Goal: Complete application form

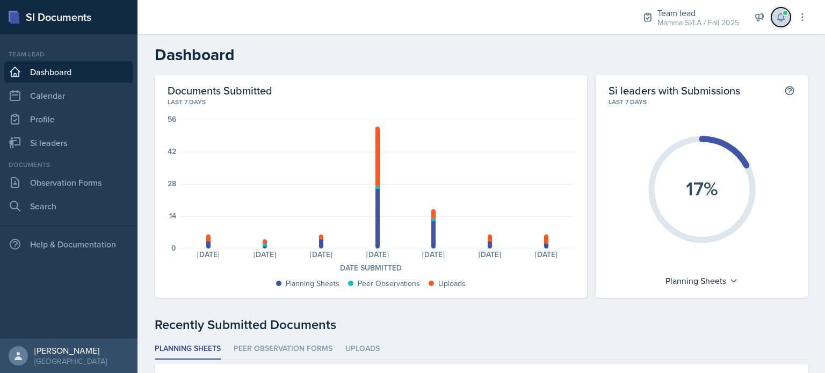
click at [787, 12] on span at bounding box center [785, 13] width 6 height 6
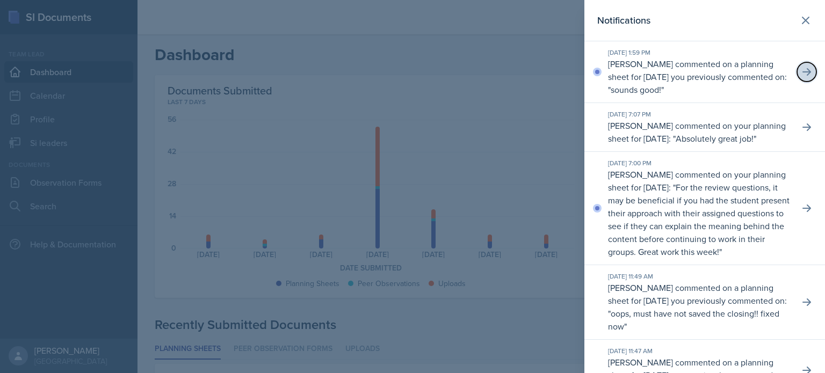
click at [802, 64] on button at bounding box center [806, 71] width 19 height 19
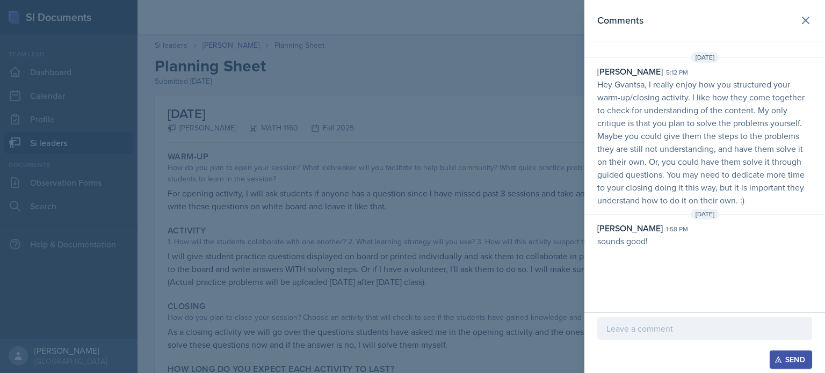
click at [511, 164] on div at bounding box center [412, 186] width 825 height 373
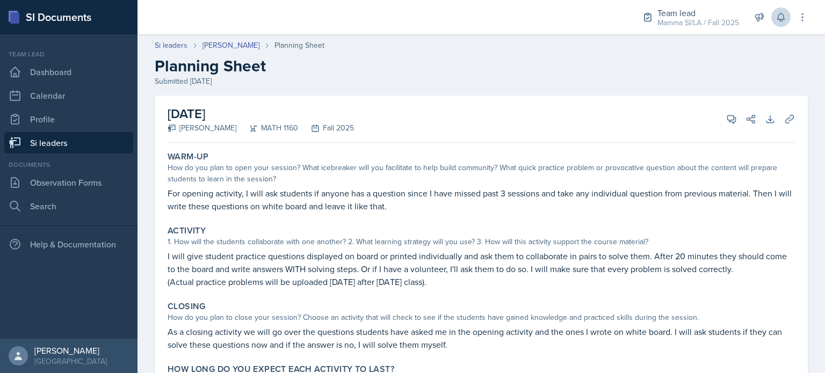
click at [57, 137] on link "Si leaders" at bounding box center [68, 142] width 129 height 21
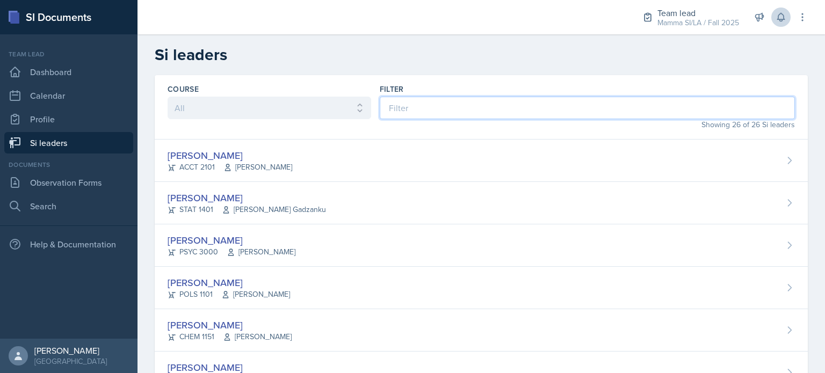
click at [490, 104] on input at bounding box center [587, 108] width 415 height 23
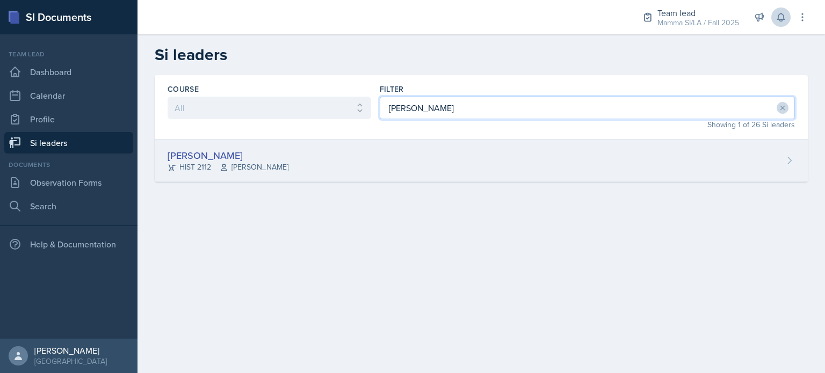
type input "[PERSON_NAME]"
click at [406, 158] on div "[PERSON_NAME] HIST 2112 [PERSON_NAME]" at bounding box center [481, 161] width 653 height 42
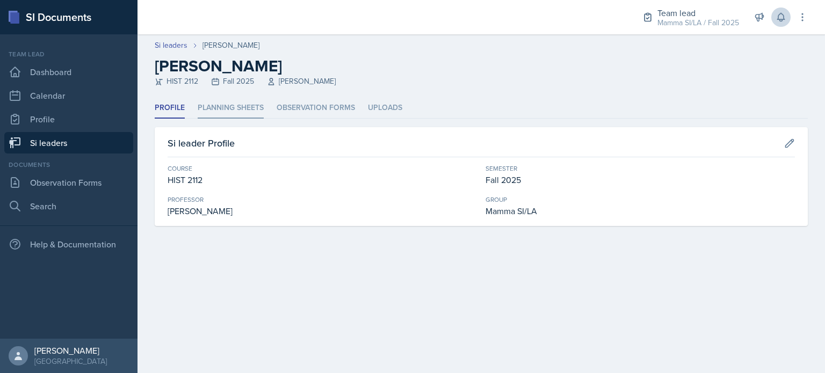
click at [251, 111] on li "Planning Sheets" at bounding box center [231, 108] width 66 height 21
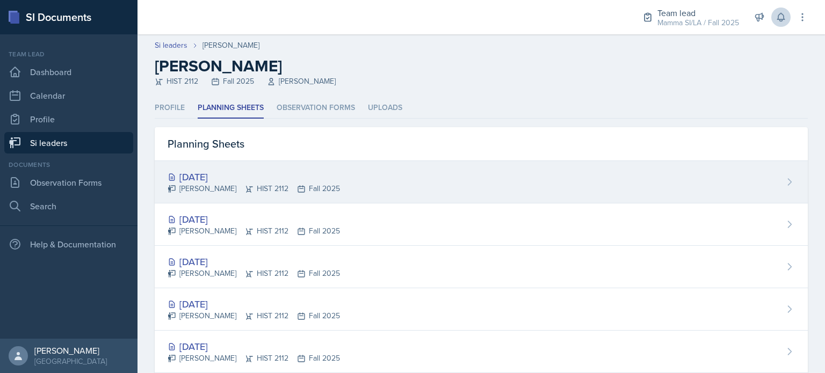
click at [276, 170] on div "[DATE]" at bounding box center [254, 177] width 172 height 15
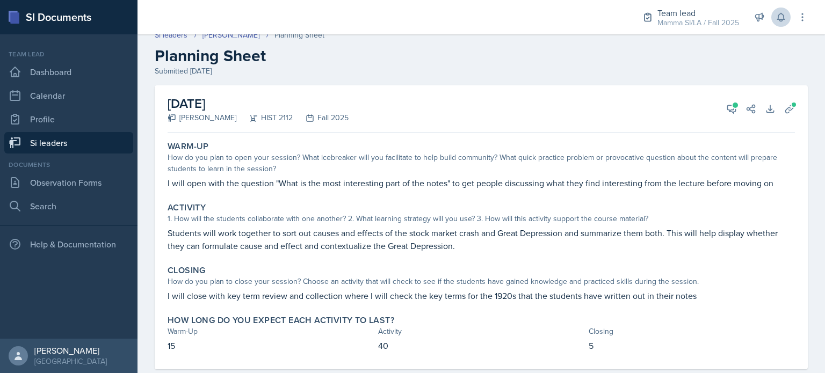
scroll to position [32, 0]
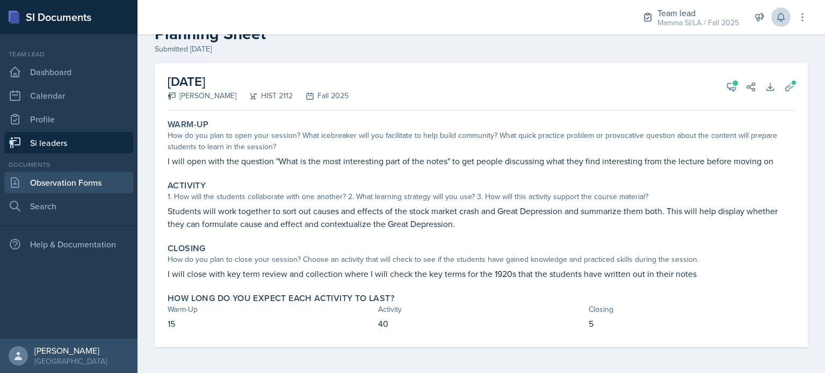
click at [84, 172] on link "Observation Forms" at bounding box center [68, 182] width 129 height 21
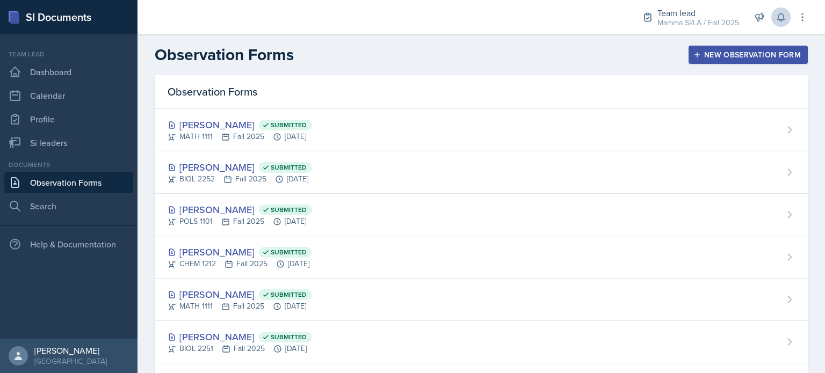
click at [739, 51] on div "New Observation Form" at bounding box center [748, 55] width 105 height 9
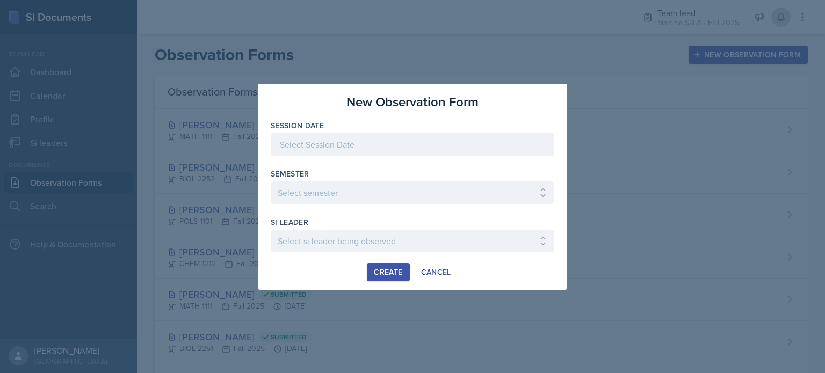
click at [390, 148] on div at bounding box center [413, 144] width 284 height 23
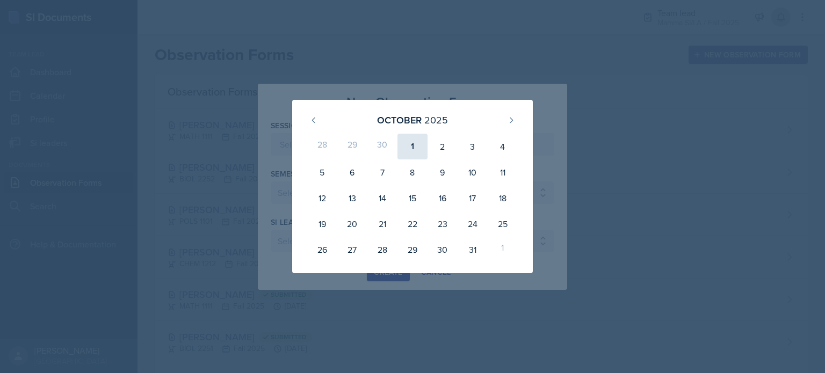
click at [416, 148] on div "1" at bounding box center [413, 147] width 30 height 26
type input "[DATE]"
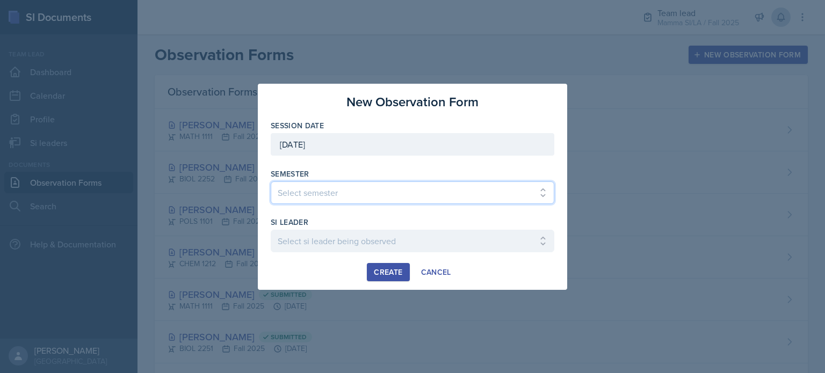
click at [374, 201] on select "Select semester All Spring 2021 Summer 2021 Spring 2022 Fall 2020 Fall 2021 Fal…" at bounding box center [413, 193] width 284 height 23
select select "2bed604d-1099-4043-b1bc-2365e8740244"
click at [271, 182] on select "Select semester All Spring 2021 Summer 2021 Spring 2022 Fall 2020 Fall 2021 Fal…" at bounding box center [413, 193] width 284 height 23
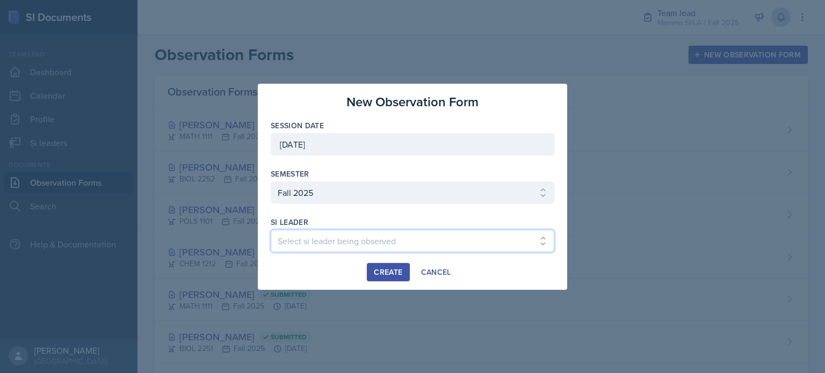
click at [337, 236] on select "Select si leader being observed [PERSON_NAME] / CHEM 1211 / Demon SI of [GEOGRA…" at bounding box center [413, 241] width 284 height 23
select select "49d72e53-4f85-4919-816a-37354622ab04"
click at [271, 230] on select "Select si leader being observed [PERSON_NAME] / CHEM 1211 / Demon SI of [GEOGRA…" at bounding box center [413, 241] width 284 height 23
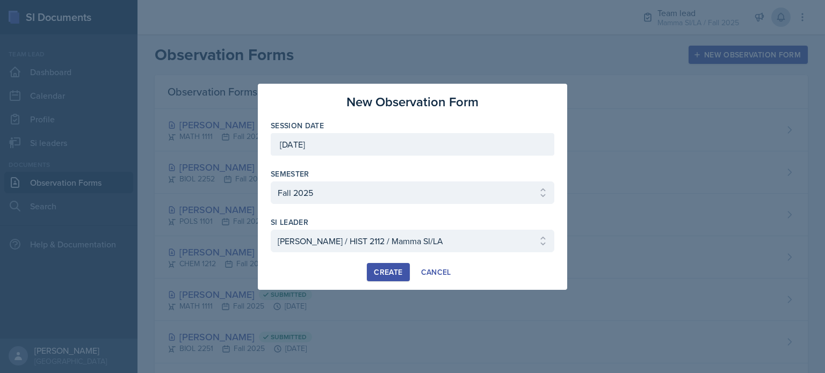
click at [379, 263] on button "Create" at bounding box center [388, 272] width 42 height 18
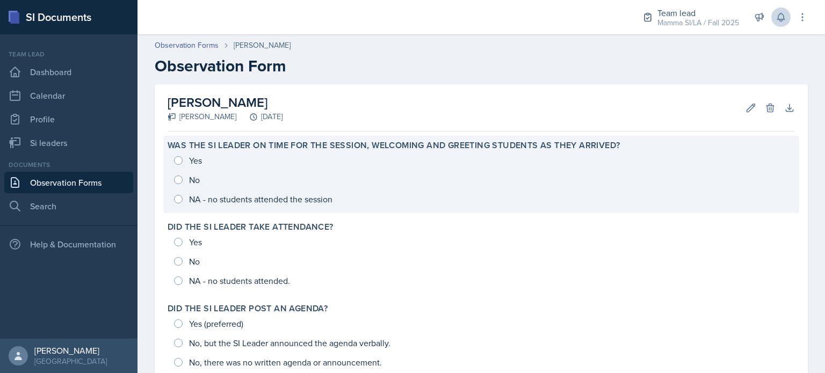
click at [200, 164] on div "Yes No NA - no students attended the session" at bounding box center [482, 180] width 628 height 58
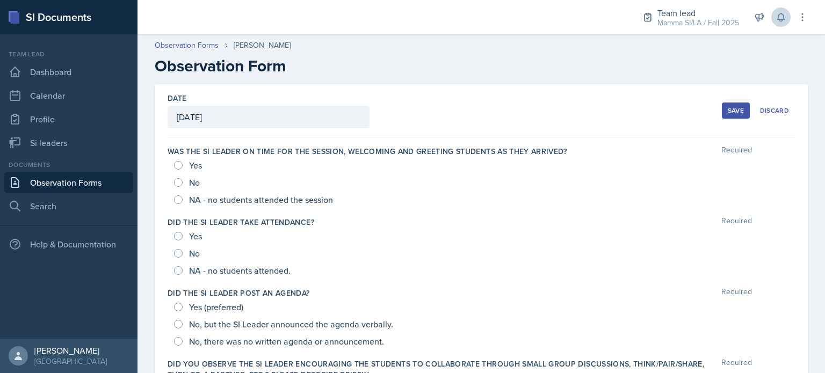
click at [187, 164] on div "Yes" at bounding box center [189, 165] width 30 height 17
click at [170, 162] on div "Yes No NA - no students attended the session" at bounding box center [482, 183] width 628 height 52
click at [178, 165] on input "Yes" at bounding box center [178, 165] width 9 height 9
radio input "true"
click at [176, 238] on input "Yes" at bounding box center [178, 236] width 9 height 9
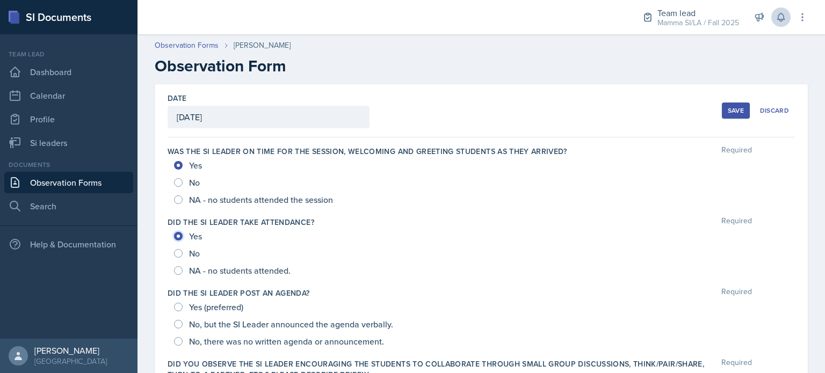
radio input "true"
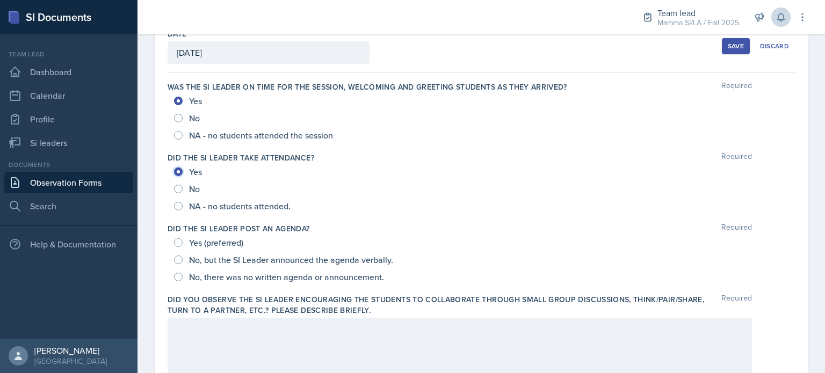
scroll to position [66, 0]
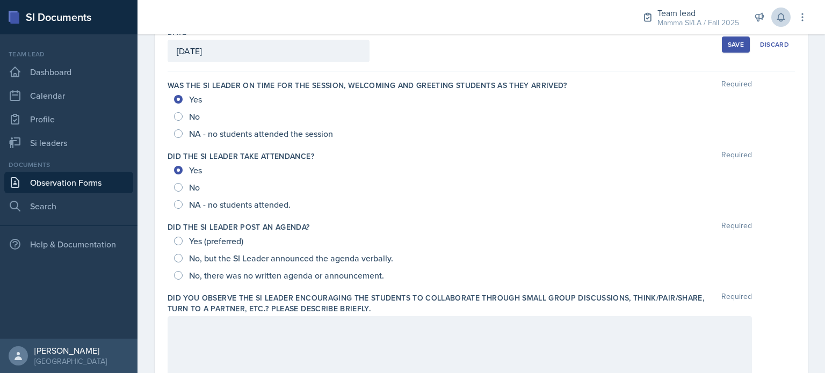
click at [202, 242] on span "Yes (preferred)" at bounding box center [216, 241] width 54 height 11
click at [183, 242] on input "Yes (preferred)" at bounding box center [178, 241] width 9 height 9
radio input "true"
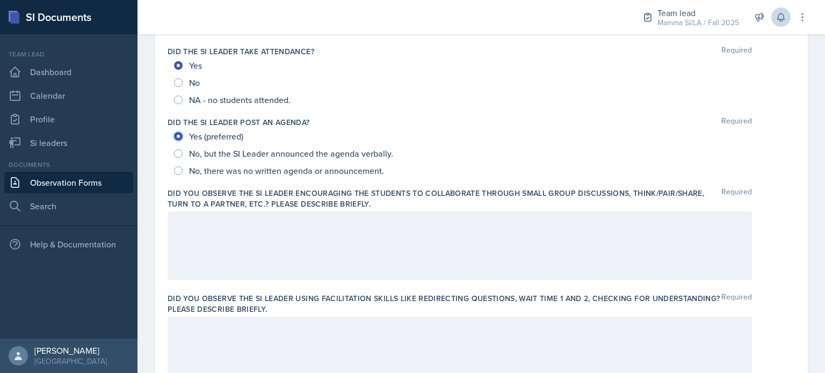
scroll to position [172, 0]
click at [248, 229] on div at bounding box center [460, 245] width 585 height 69
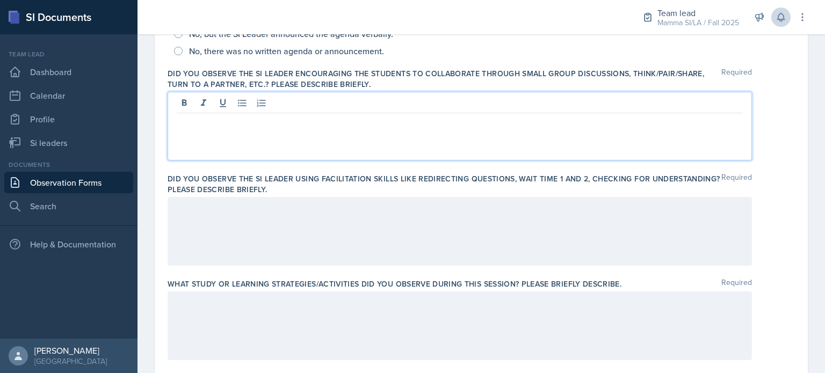
scroll to position [294, 0]
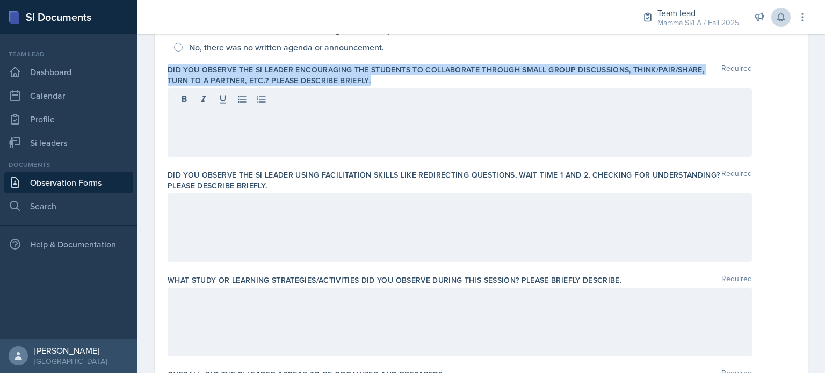
drag, startPoint x: 169, startPoint y: 69, endPoint x: 374, endPoint y: 77, distance: 204.9
click at [374, 77] on label "Did you observe the SI Leader encouraging the students to collaborate through s…" at bounding box center [445, 74] width 554 height 21
copy label "Did you observe the SI Leader encouraging the students to collaborate through s…"
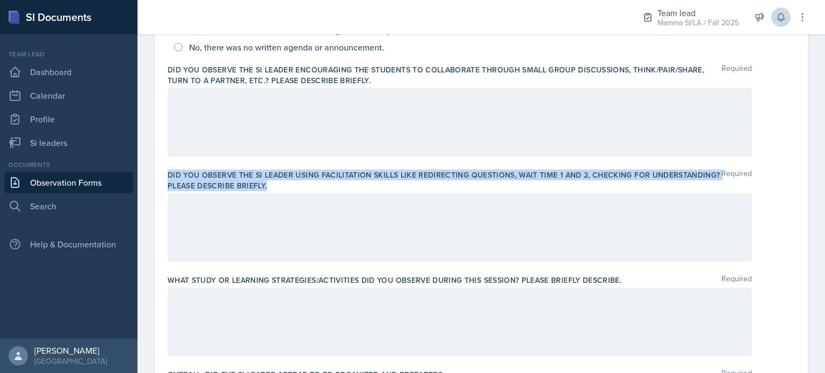
drag, startPoint x: 166, startPoint y: 174, endPoint x: 343, endPoint y: 186, distance: 177.2
click at [343, 186] on div "Date [DATE] [DATE] 28 29 30 1 2 3 4 5 6 7 8 9 10 11 12 13 14 15 16 17 18 19 20 …" at bounding box center [481, 301] width 653 height 1022
copy label "Did you observe the SI Leader using facilitation skills like redirecting questi…"
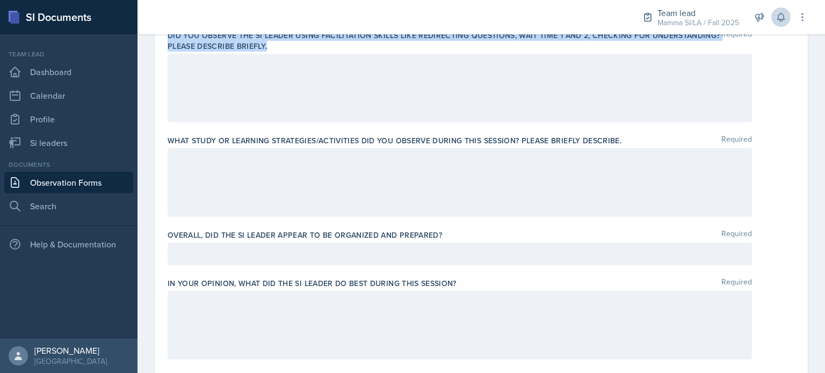
scroll to position [434, 0]
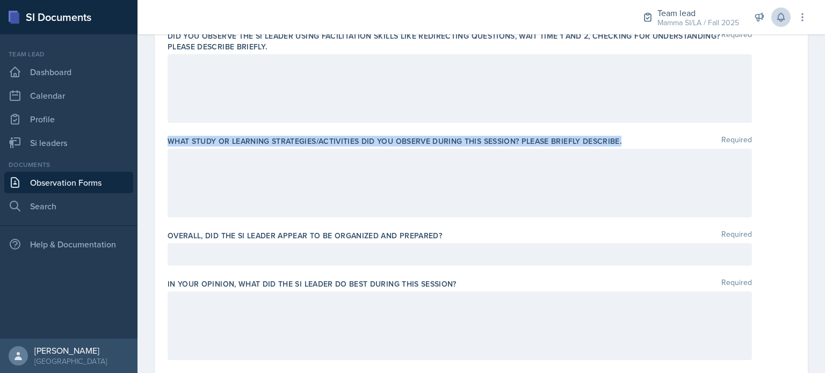
drag, startPoint x: 168, startPoint y: 140, endPoint x: 624, endPoint y: 140, distance: 456.1
click at [624, 140] on div "What study or learning strategies/activities did you observe during this sessio…" at bounding box center [482, 141] width 628 height 11
copy label "What study or learning strategies/activities did you observe during this sessio…"
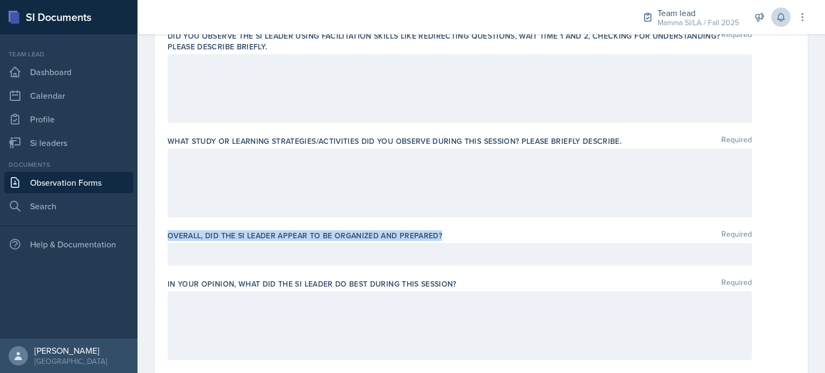
drag, startPoint x: 170, startPoint y: 234, endPoint x: 450, endPoint y: 228, distance: 280.5
click at [450, 228] on div "Overall, did the SI Leader appear to be organized and prepared? Required" at bounding box center [482, 250] width 628 height 48
copy label "Overall, did the SI Leader appear to be organized and prepared?"
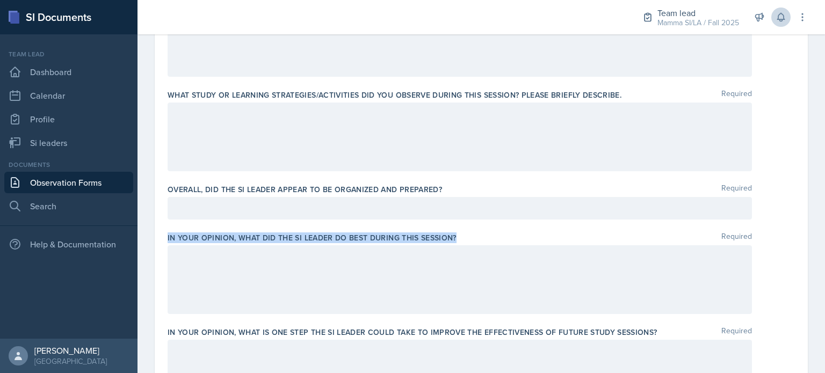
drag, startPoint x: 167, startPoint y: 242, endPoint x: 457, endPoint y: 235, distance: 290.2
click at [457, 235] on div "Date [DATE] [DATE] 28 29 30 1 2 3 4 5 6 7 8 9 10 11 12 13 14 15 16 17 18 19 20 …" at bounding box center [481, 116] width 653 height 1022
copy label "In your opinion, what did the SI Leader do BEST during this session?"
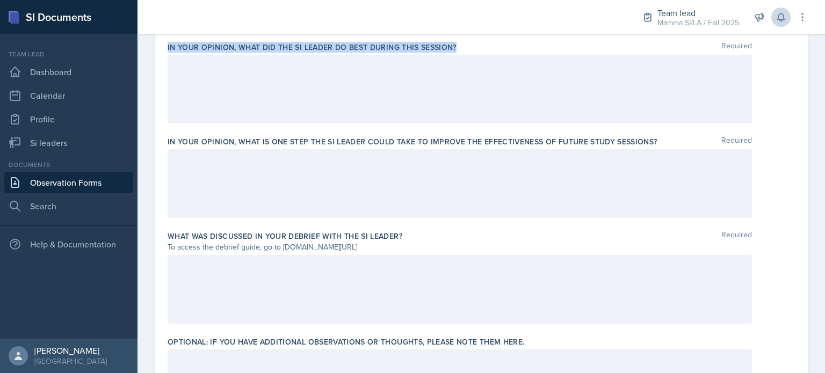
scroll to position [671, 0]
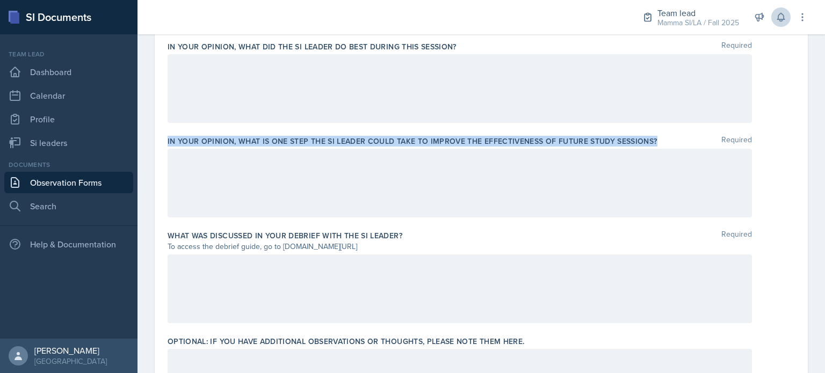
drag, startPoint x: 167, startPoint y: 140, endPoint x: 652, endPoint y: 142, distance: 485.7
copy label "In your opinion, what is ONE step the SI Leader could take to improve the effec…"
